Goal: Navigation & Orientation: Find specific page/section

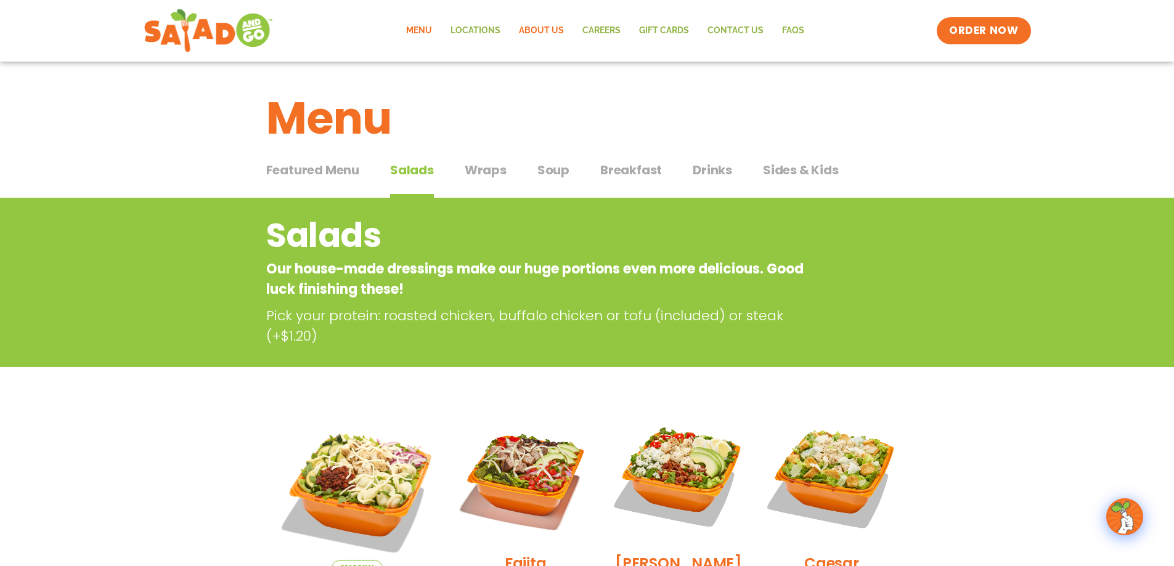
click at [550, 28] on link "About Us" at bounding box center [541, 31] width 63 height 28
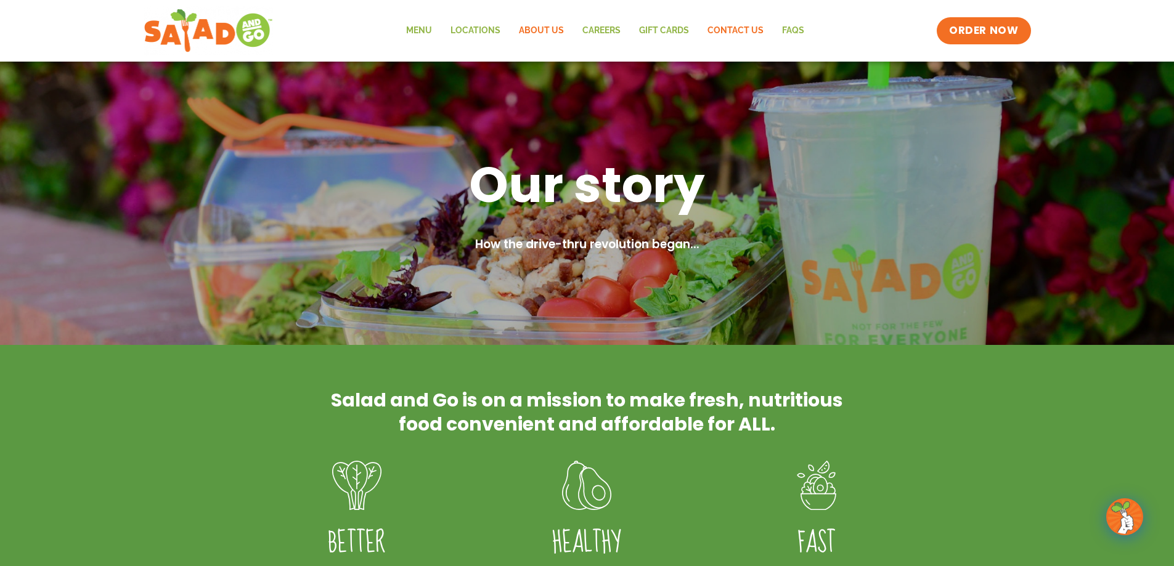
click at [721, 25] on link "Contact Us" at bounding box center [735, 31] width 75 height 28
click at [788, 29] on link "FAQs" at bounding box center [793, 31] width 41 height 28
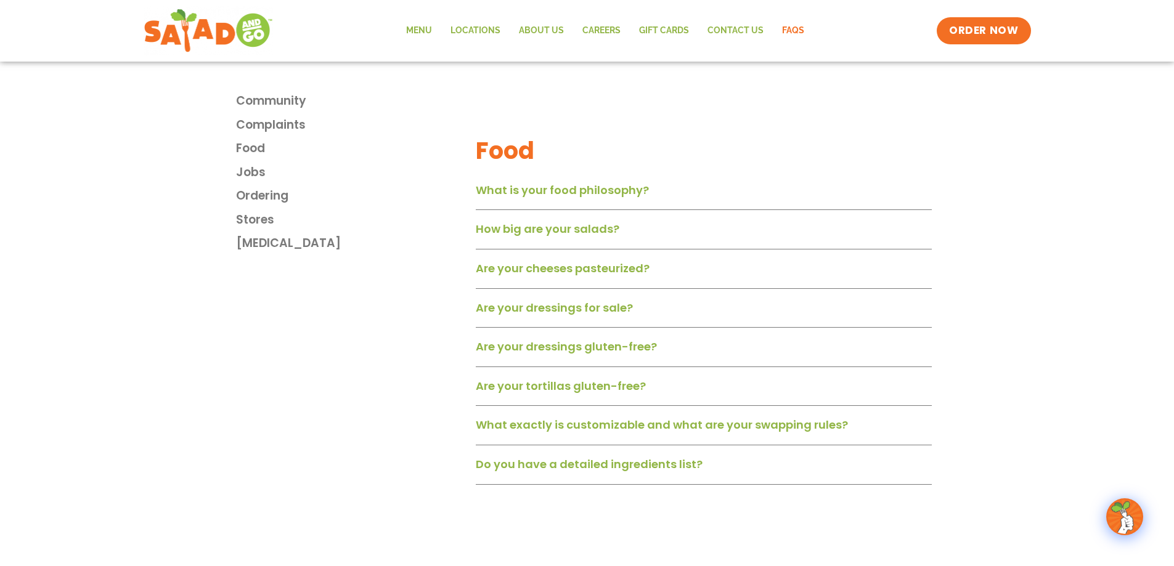
scroll to position [801, 0]
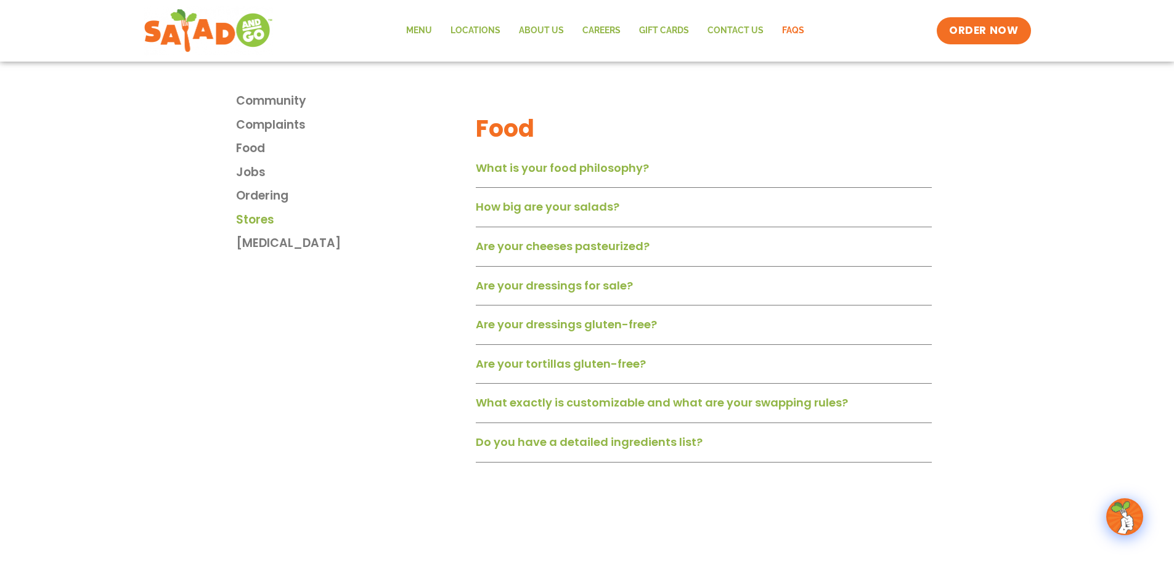
click at [264, 221] on span "Stores" at bounding box center [255, 220] width 38 height 18
